Goal: Find specific page/section: Find specific page/section

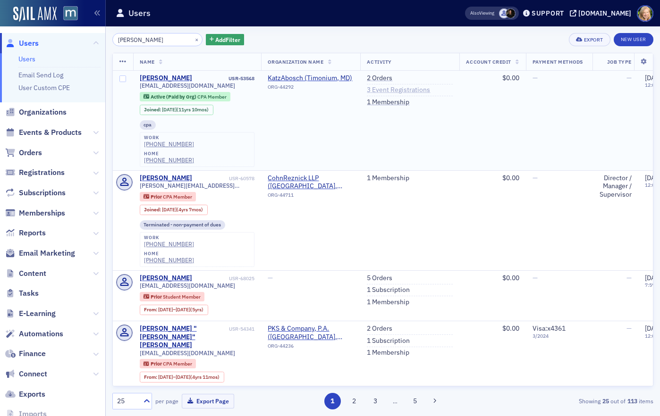
type input "[PERSON_NAME]"
click at [419, 91] on link "3 Event Registrations" at bounding box center [398, 90] width 63 height 8
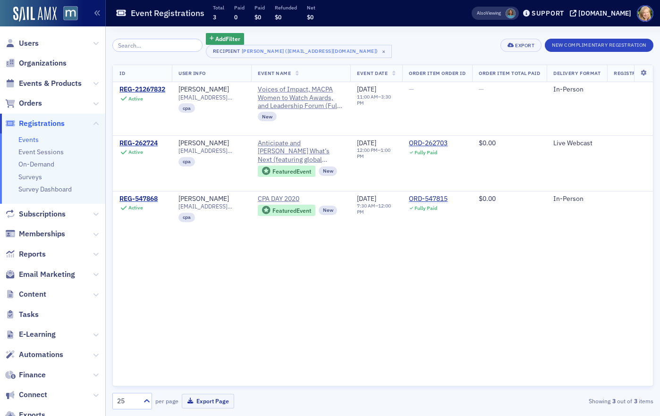
click at [424, 50] on div "Add Filter Recipient [PERSON_NAME] ([EMAIL_ADDRESS][DOMAIN_NAME]) × Export New …" at bounding box center [382, 45] width 541 height 25
